Goal: Transaction & Acquisition: Purchase product/service

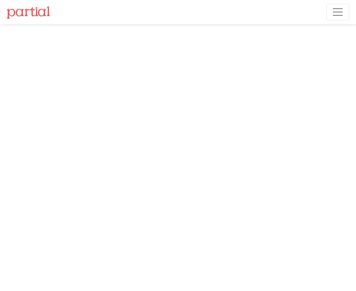
click at [340, 14] on span "Toggle navigation" at bounding box center [338, 12] width 12 height 12
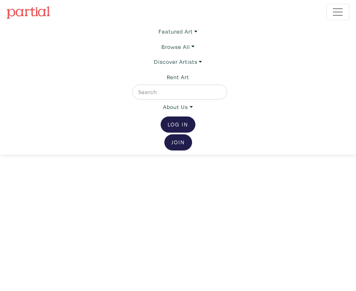
click at [336, 13] on span "Toggle navigation" at bounding box center [338, 12] width 12 height 12
click at [339, 12] on span "Toggle navigation" at bounding box center [338, 12] width 12 height 12
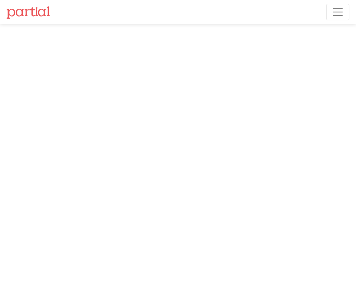
click at [340, 11] on span "Toggle navigation" at bounding box center [338, 12] width 12 height 12
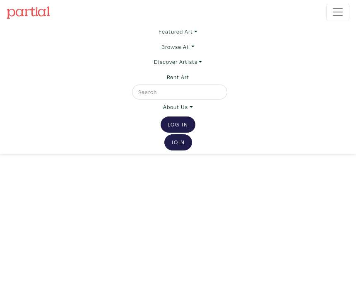
click at [194, 39] on link "Browse All" at bounding box center [178, 31] width 39 height 15
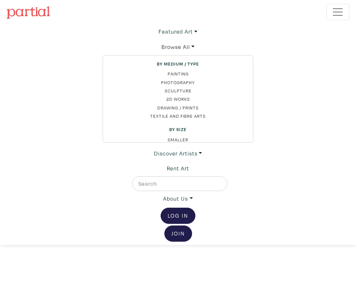
click at [193, 106] on link "Drawing / Prints" at bounding box center [178, 107] width 137 height 7
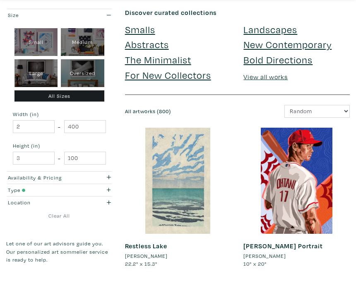
scroll to position [25, 0]
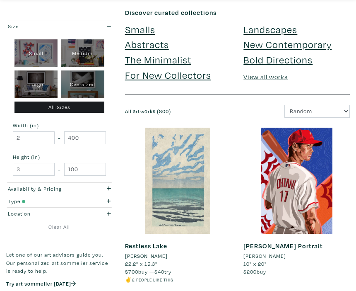
click at [110, 188] on icon "button" at bounding box center [109, 188] width 4 height 5
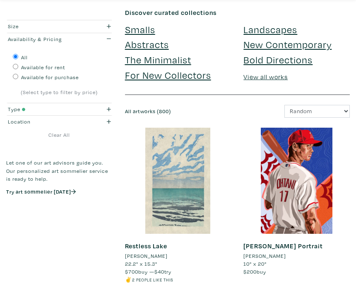
click at [16, 79] on input "Available for purchase" at bounding box center [15, 75] width 5 height 5
radio input "true"
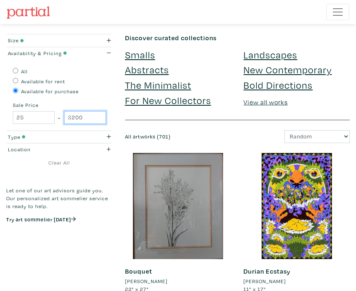
click at [93, 115] on input "3200" at bounding box center [85, 117] width 42 height 13
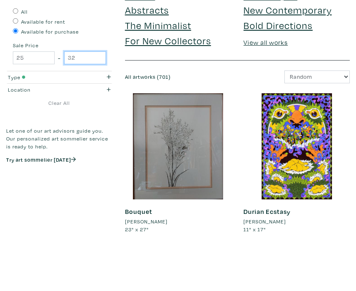
type input "3"
type input "200"
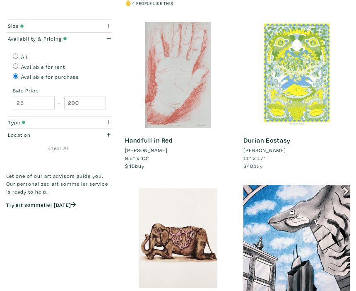
scroll to position [986, 0]
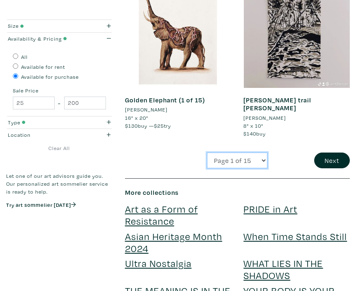
click at [262, 153] on select "Page 1 of 15 Page 2 of 15 Page 3 of 15 Page 4 of 15 Page 5 of 15 Page 6 of 15 P…" at bounding box center [237, 161] width 60 height 16
select select "2"
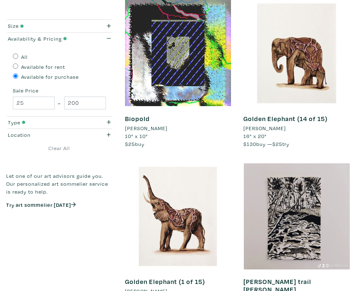
scroll to position [1837, 0]
click at [113, 42] on div "button" at bounding box center [102, 39] width 29 height 8
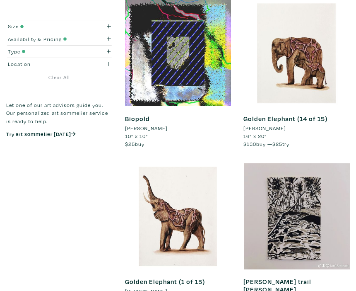
click at [110, 43] on button "Availability & Pricing" at bounding box center [59, 39] width 106 height 12
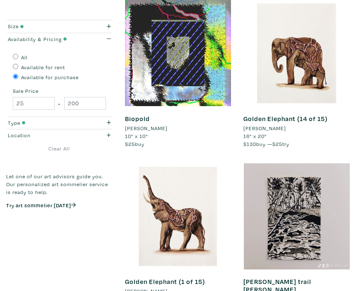
click at [96, 56] on div "All" at bounding box center [59, 56] width 93 height 10
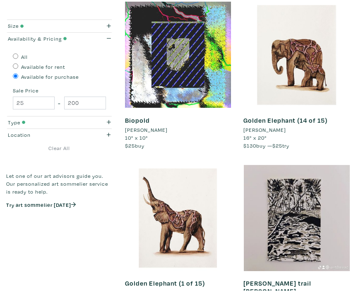
scroll to position [1836, 0]
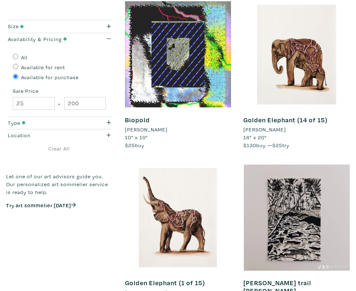
click at [104, 66] on div "Available for rent" at bounding box center [59, 66] width 93 height 10
click at [111, 53] on div "All Available for rent Available for purchase" at bounding box center [60, 66] width 106 height 30
click at [111, 62] on div "All Available for rent Available for purchase" at bounding box center [60, 66] width 106 height 30
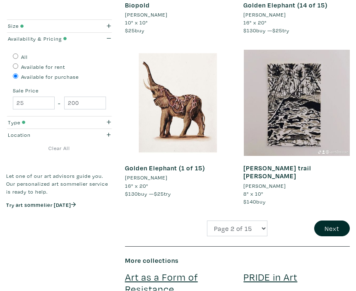
scroll to position [1951, 0]
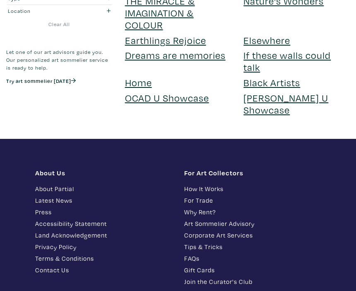
scroll to position [2358, 0]
